Goal: Complete application form

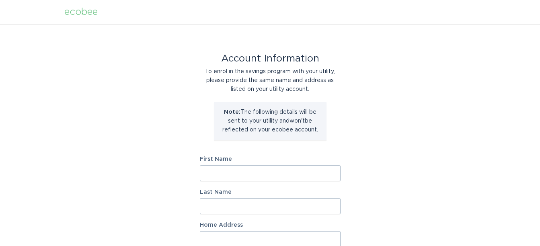
click at [220, 170] on input "First Name" at bounding box center [270, 173] width 141 height 16
type input "Cliff"
type input "[PERSON_NAME]"
type input "[STREET_ADDRESS]"
select select "US"
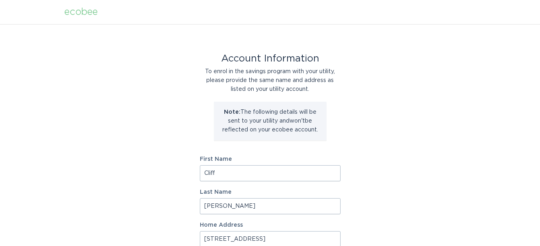
type input "Hoschton"
type input "30548-4143"
select select "GA"
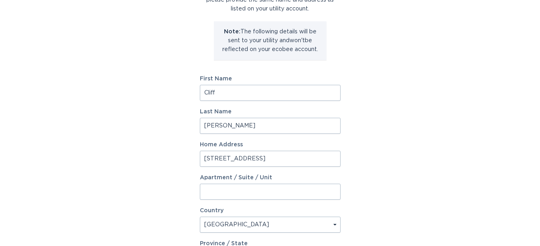
scroll to position [121, 0]
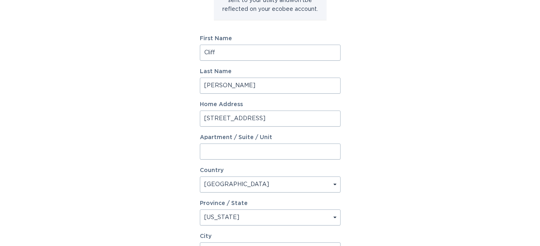
click at [265, 117] on input "[STREET_ADDRESS]" at bounding box center [270, 119] width 141 height 16
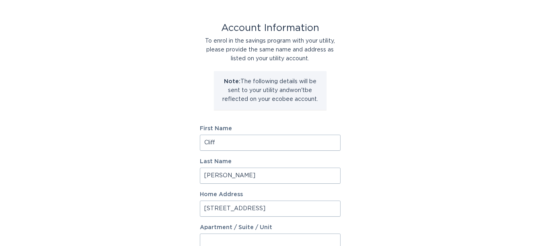
scroll to position [0, 0]
